Goal: Task Accomplishment & Management: Use online tool/utility

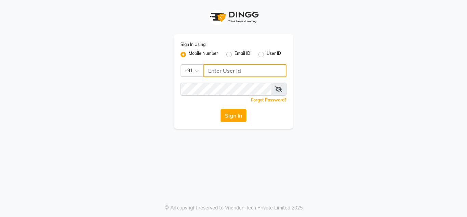
click at [217, 75] on input "Username" at bounding box center [245, 70] width 83 height 13
type input "2"
type input "7400135555"
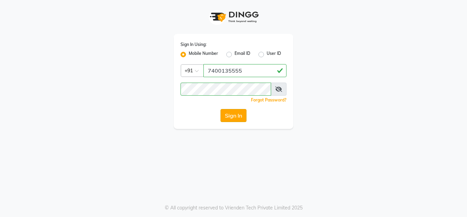
click at [239, 115] on button "Sign In" at bounding box center [234, 115] width 26 height 13
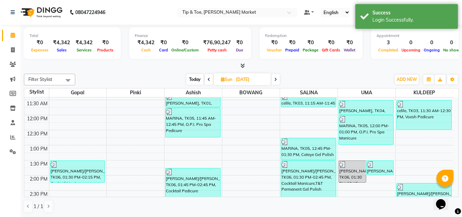
scroll to position [205, 0]
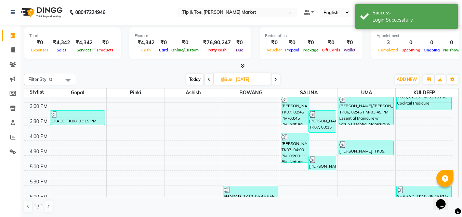
click at [275, 78] on icon at bounding box center [275, 79] width 3 height 4
type input "[DATE]"
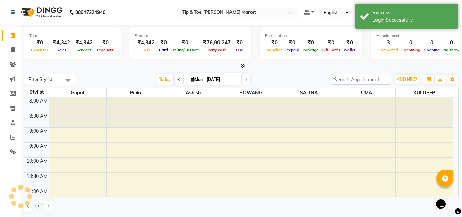
scroll to position [151, 0]
